Goal: Find specific page/section: Find specific page/section

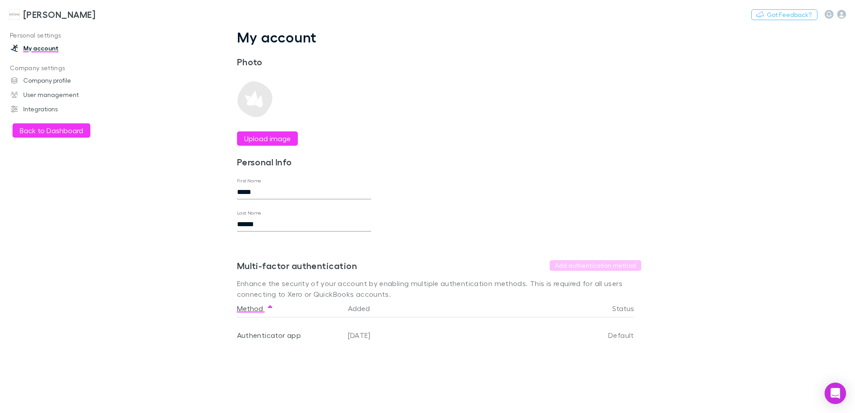
click at [40, 15] on h3 "[PERSON_NAME]" at bounding box center [59, 14] width 72 height 11
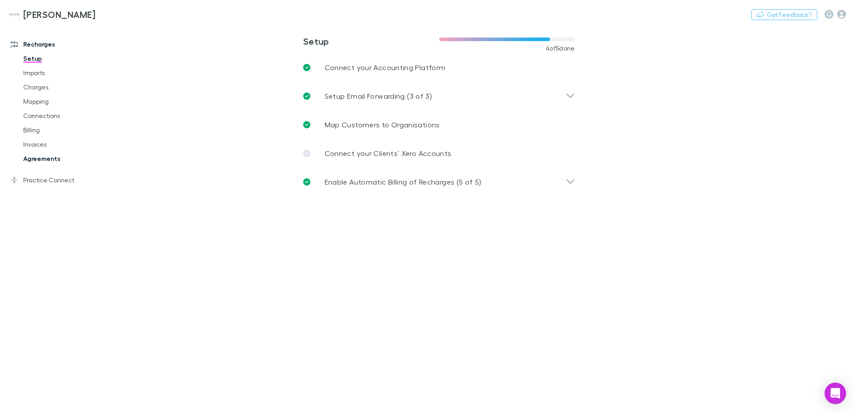
click at [46, 158] on link "Agreements" at bounding box center [67, 159] width 106 height 14
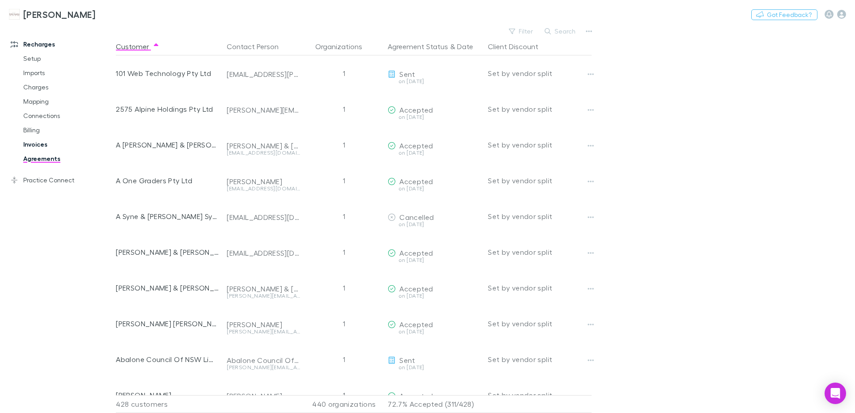
click at [38, 148] on link "Invoices" at bounding box center [67, 144] width 106 height 14
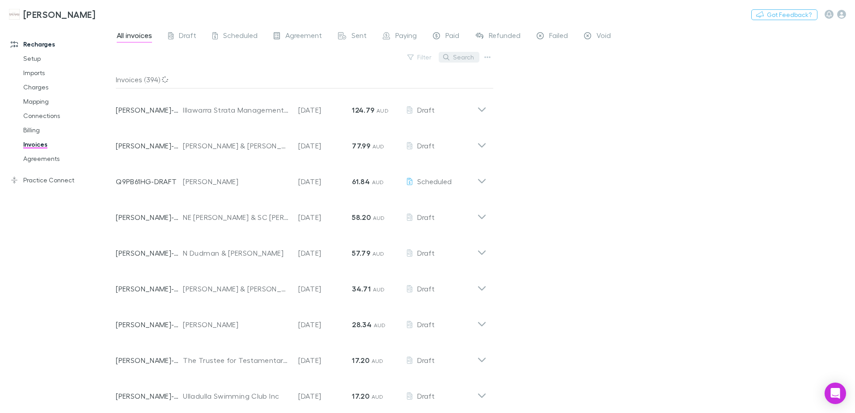
click at [468, 59] on button "Search" at bounding box center [459, 57] width 41 height 11
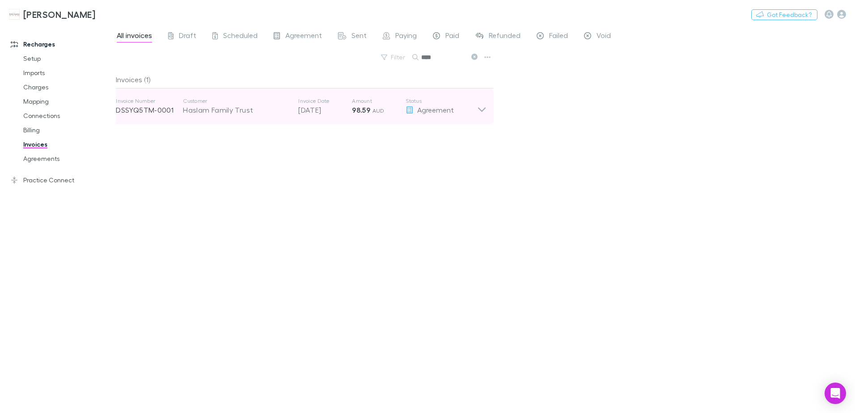
type input "****"
click at [482, 115] on icon at bounding box center [481, 107] width 9 height 18
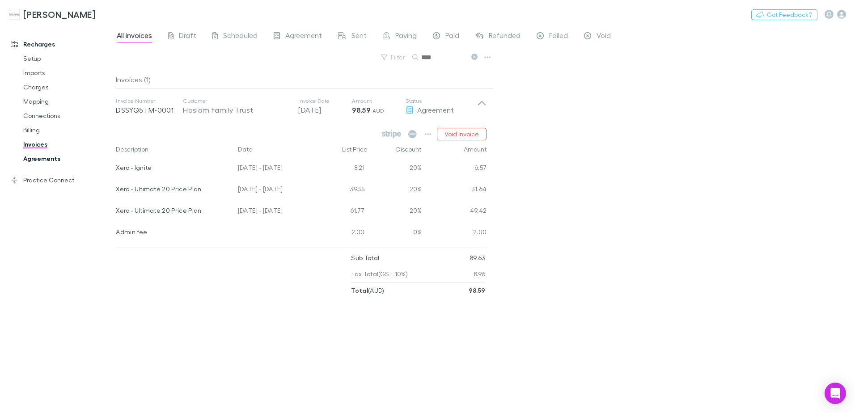
click at [59, 158] on link "Agreements" at bounding box center [67, 159] width 106 height 14
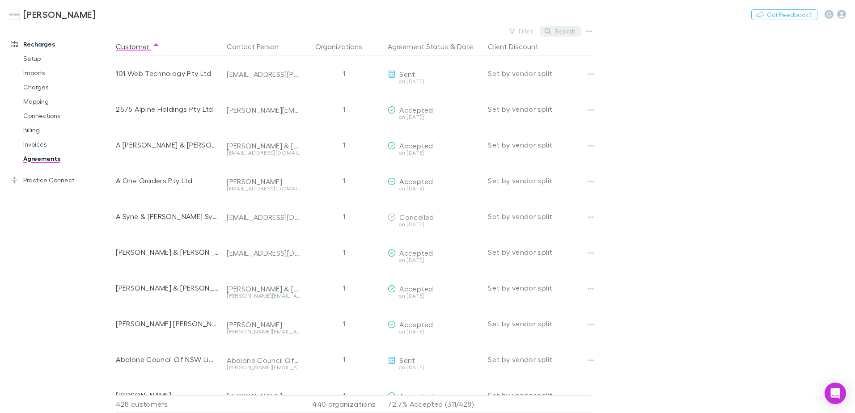
click at [560, 33] on button "Search" at bounding box center [560, 31] width 41 height 11
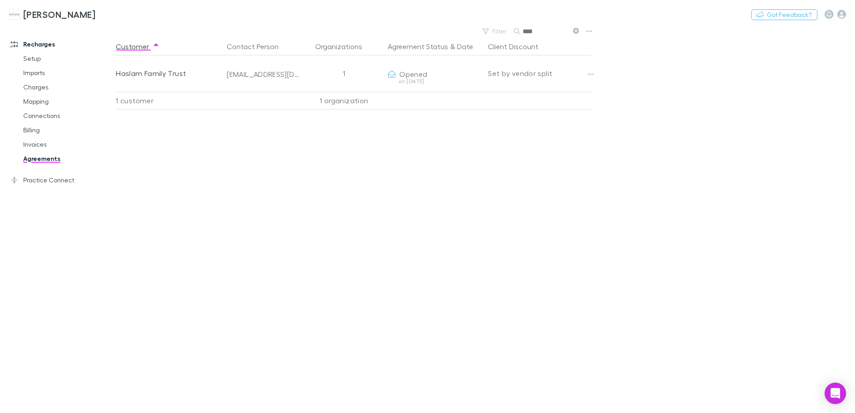
type input "****"
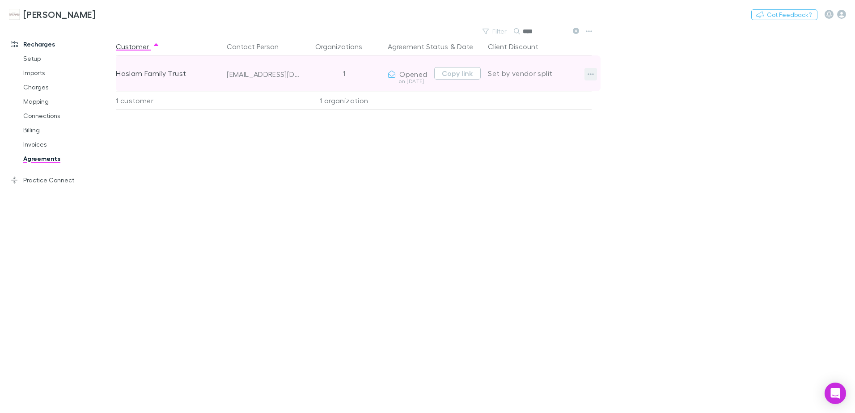
click at [593, 73] on icon "button" at bounding box center [591, 74] width 6 height 7
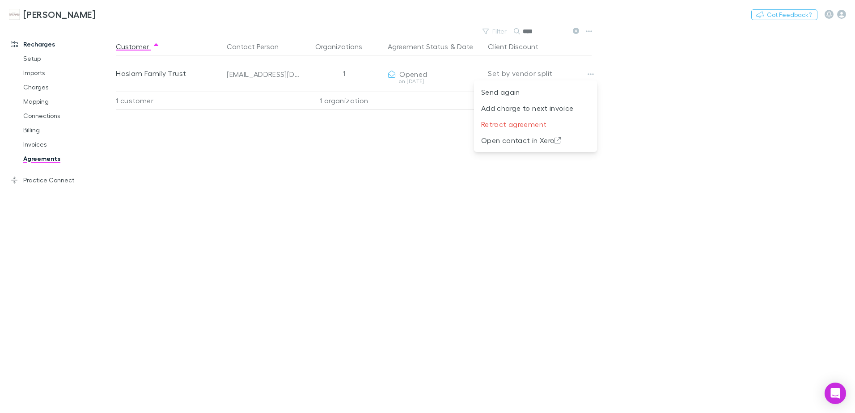
click at [216, 183] on div at bounding box center [427, 206] width 855 height 413
click at [50, 162] on link "Agreements" at bounding box center [67, 159] width 106 height 14
click at [40, 158] on link "Agreements" at bounding box center [67, 159] width 106 height 14
click at [33, 142] on link "Invoices" at bounding box center [67, 144] width 106 height 14
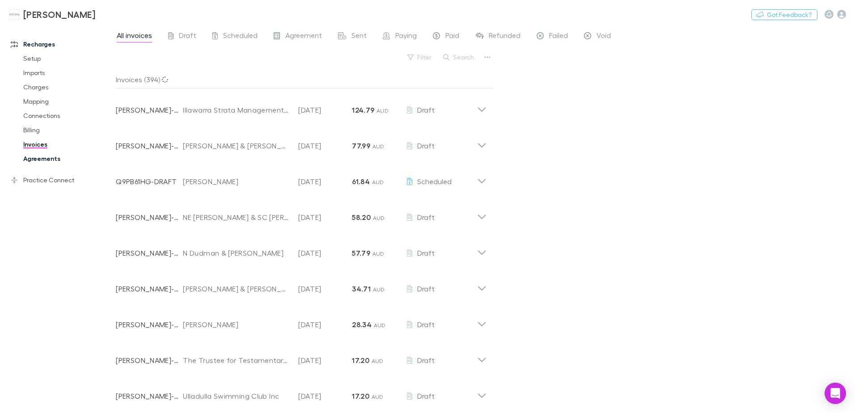
click at [45, 159] on link "Agreements" at bounding box center [67, 159] width 106 height 14
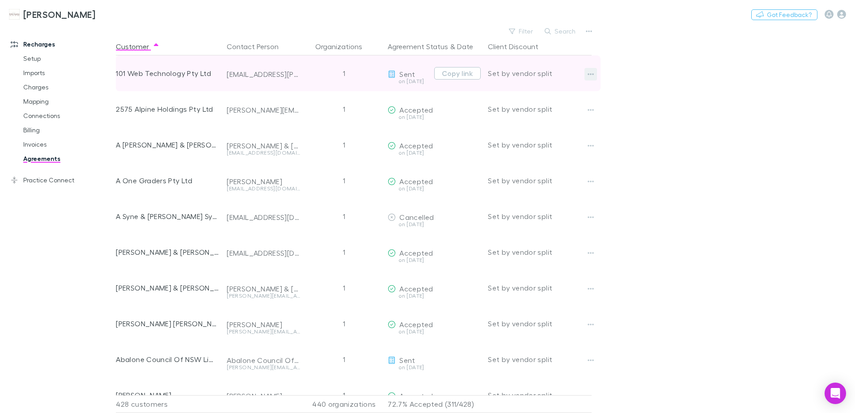
click at [593, 76] on icon "button" at bounding box center [591, 74] width 6 height 7
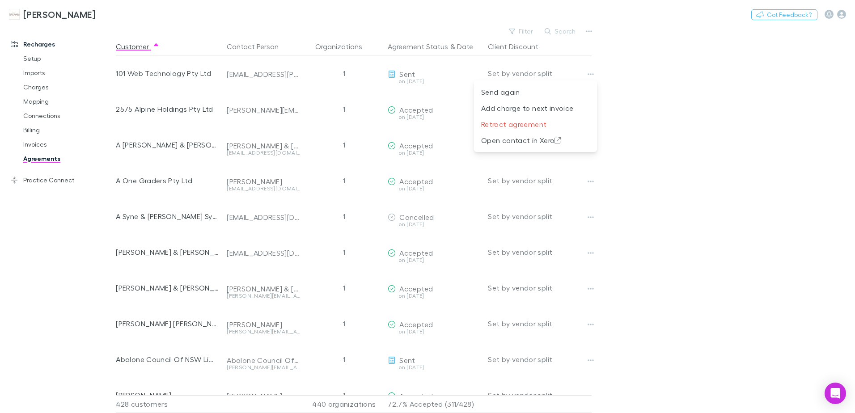
click at [595, 77] on div at bounding box center [427, 206] width 855 height 413
click at [523, 28] on button "Filter" at bounding box center [522, 31] width 34 height 11
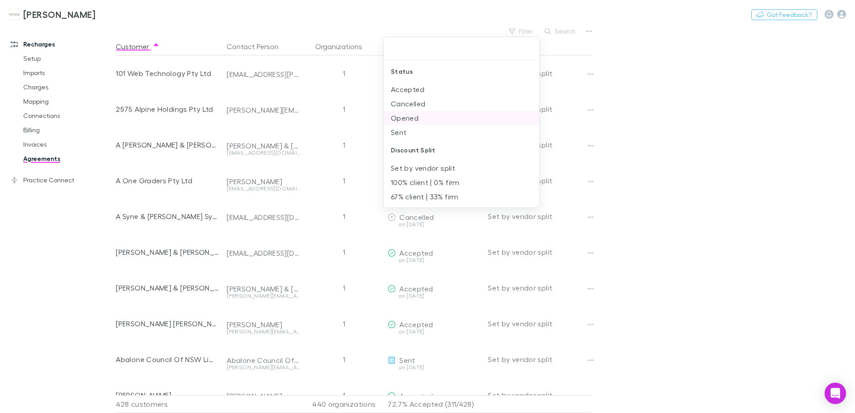
click at [408, 121] on li "Opened" at bounding box center [462, 118] width 156 height 14
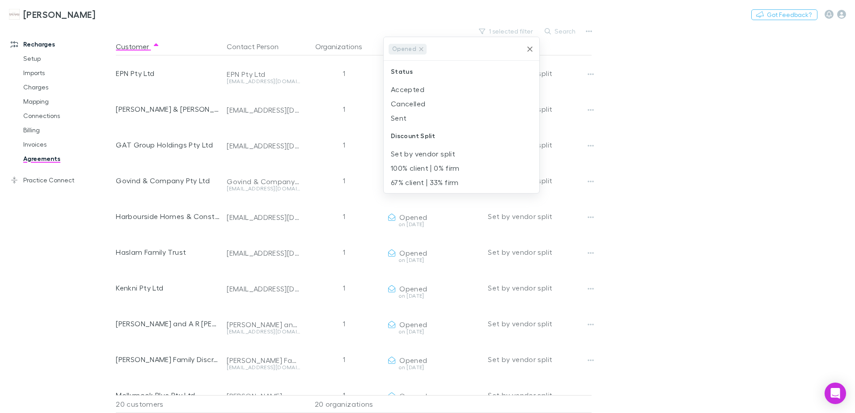
click at [408, 121] on li "Sent" at bounding box center [462, 118] width 156 height 14
click at [734, 150] on div at bounding box center [427, 206] width 855 height 413
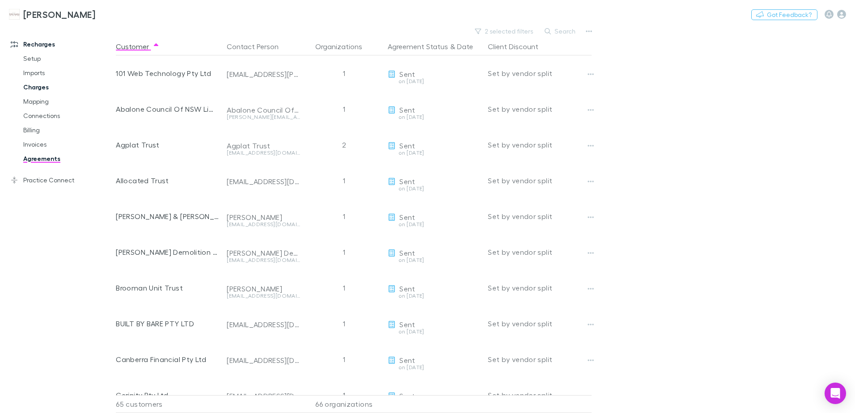
click at [37, 87] on link "Charges" at bounding box center [67, 87] width 106 height 14
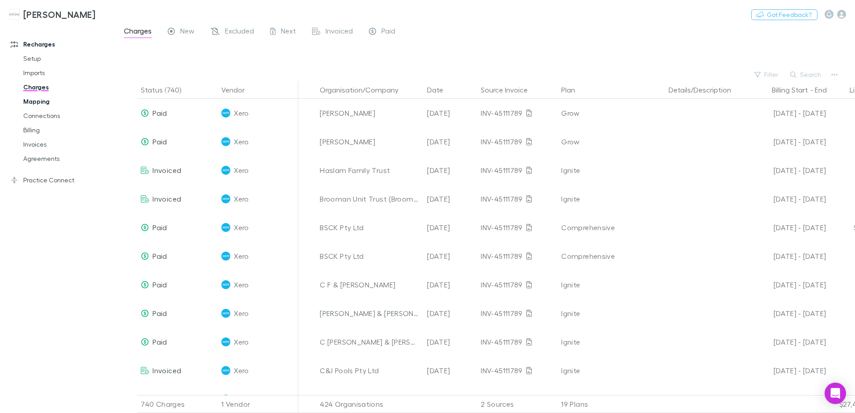
click at [35, 106] on link "Mapping" at bounding box center [67, 101] width 106 height 14
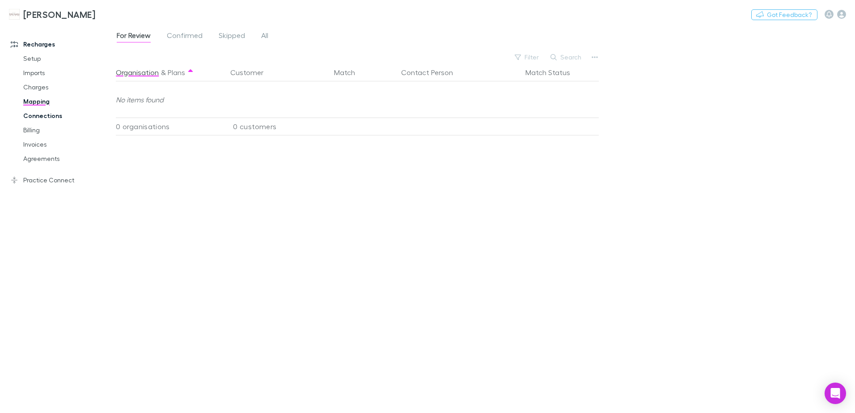
click at [39, 115] on link "Connections" at bounding box center [67, 116] width 106 height 14
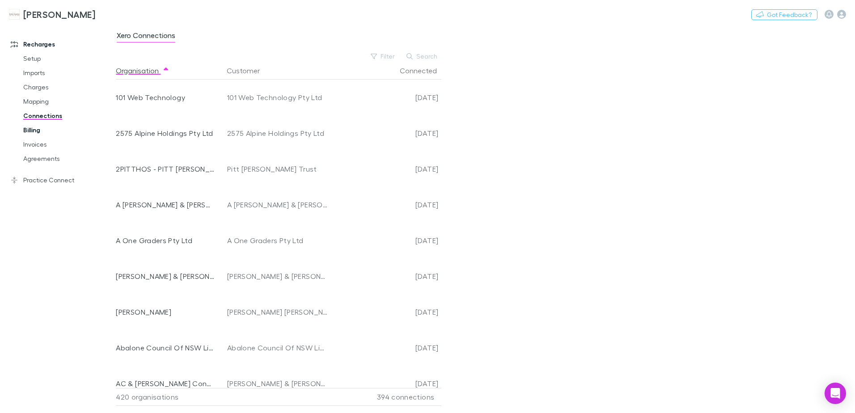
click at [35, 126] on link "Billing" at bounding box center [67, 130] width 106 height 14
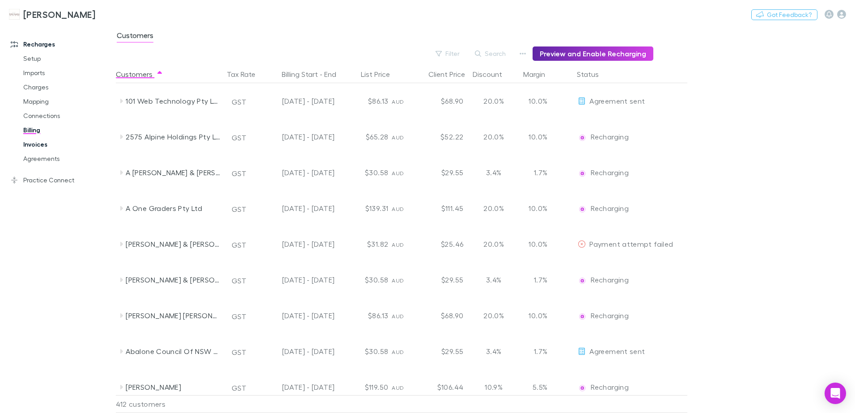
click at [36, 148] on link "Invoices" at bounding box center [67, 144] width 106 height 14
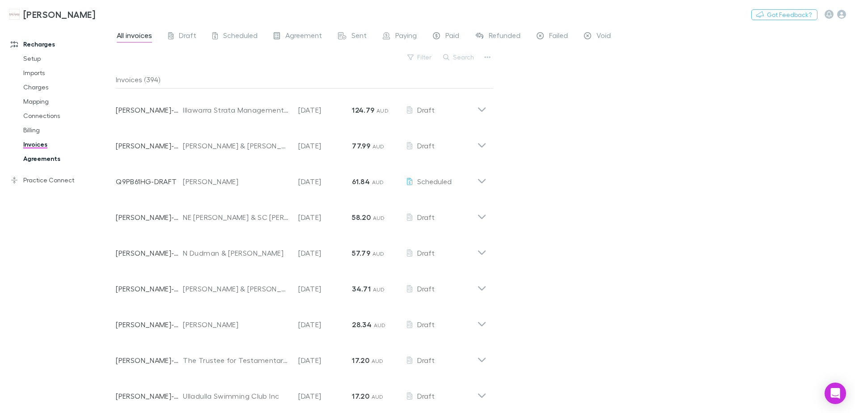
click at [50, 157] on link "Agreements" at bounding box center [67, 159] width 106 height 14
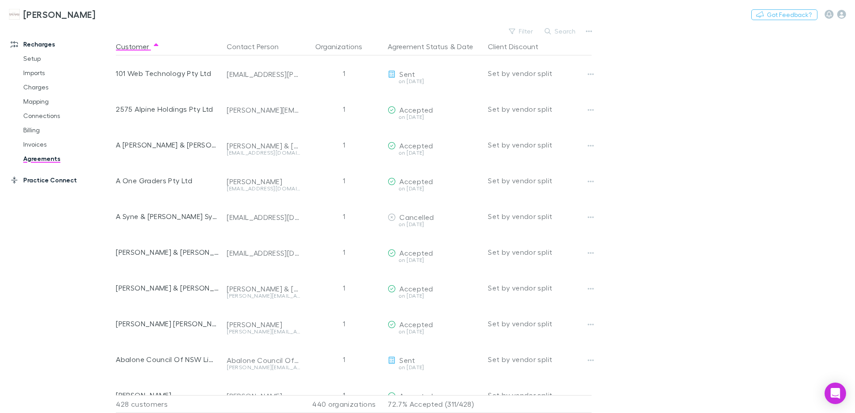
click at [37, 180] on link "Practice Connect" at bounding box center [61, 180] width 119 height 14
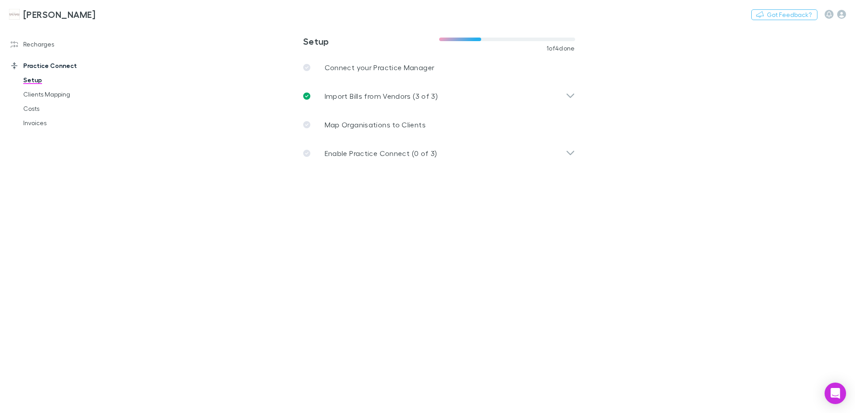
click at [47, 14] on h3 "[PERSON_NAME]" at bounding box center [59, 14] width 72 height 11
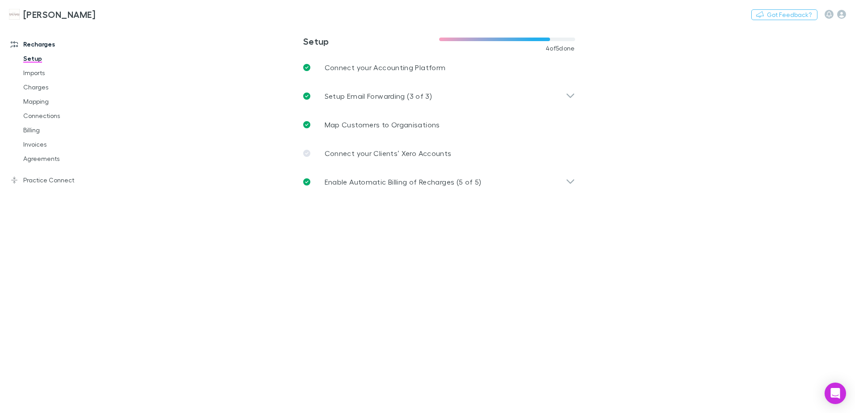
click at [84, 8] on link "[PERSON_NAME]" at bounding box center [52, 14] width 97 height 21
click at [58, 16] on h3 "[PERSON_NAME]" at bounding box center [59, 14] width 72 height 11
drag, startPoint x: 32, startPoint y: 157, endPoint x: 17, endPoint y: 8, distance: 149.7
click at [32, 157] on link "Agreements" at bounding box center [67, 159] width 106 height 14
